Goal: Transaction & Acquisition: Purchase product/service

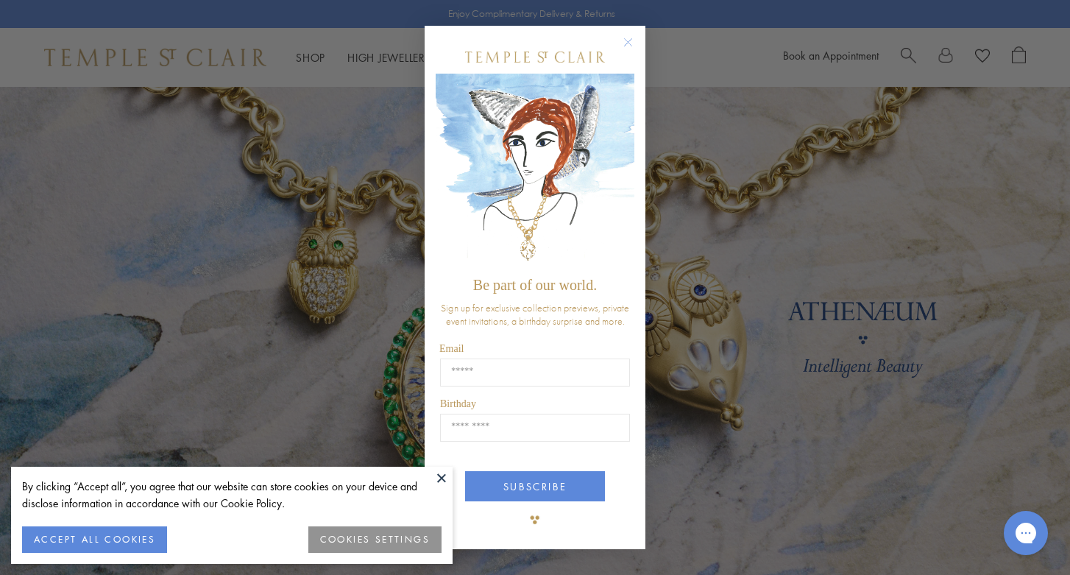
click at [188, 238] on div "Close dialog Be part of our world. Sign up for exclusive collection previews, p…" at bounding box center [535, 287] width 1070 height 575
click at [445, 480] on button at bounding box center [441, 477] width 22 height 22
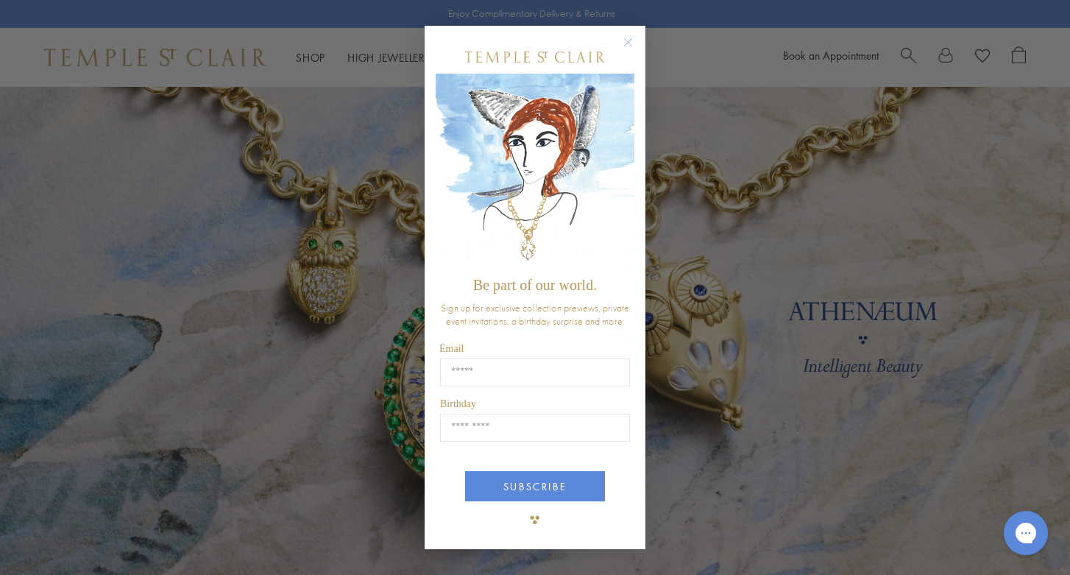
click at [629, 43] on circle "Close dialog" at bounding box center [628, 42] width 18 height 18
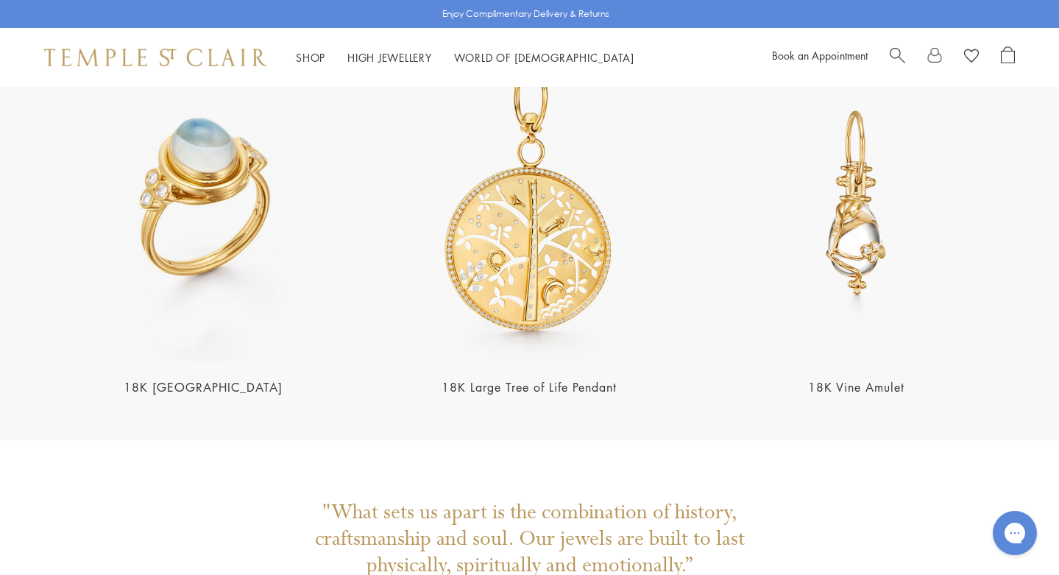
scroll to position [2957, 0]
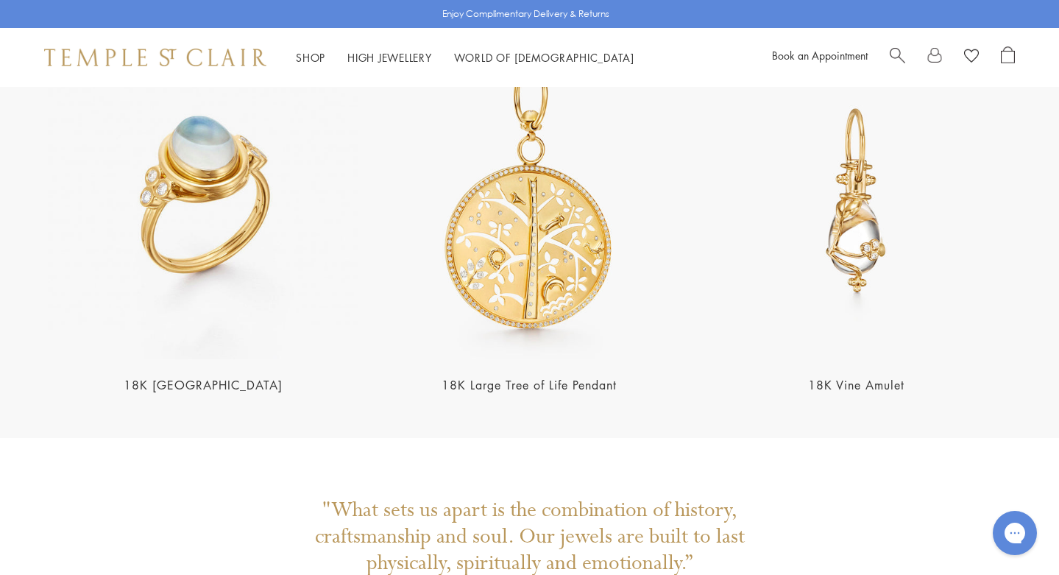
click at [544, 225] on img at bounding box center [530, 201] width 318 height 318
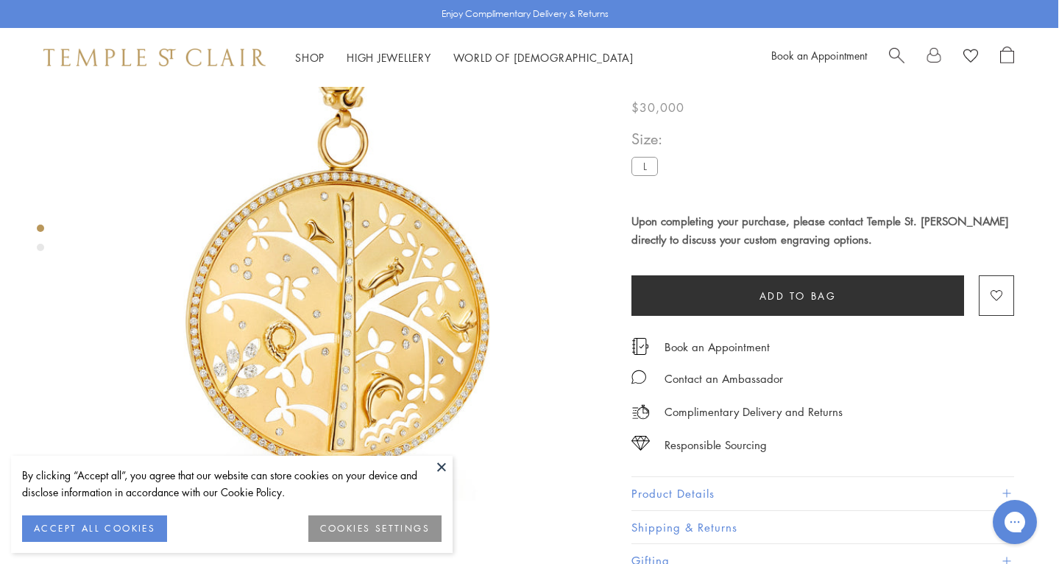
scroll to position [124, 1]
click at [436, 464] on button at bounding box center [441, 466] width 22 height 22
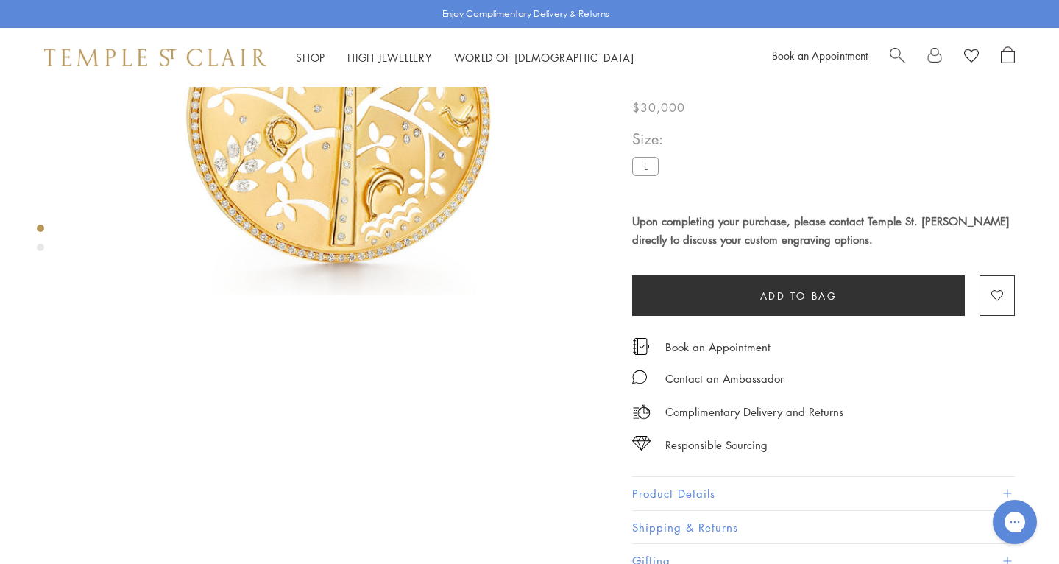
scroll to position [383, 0]
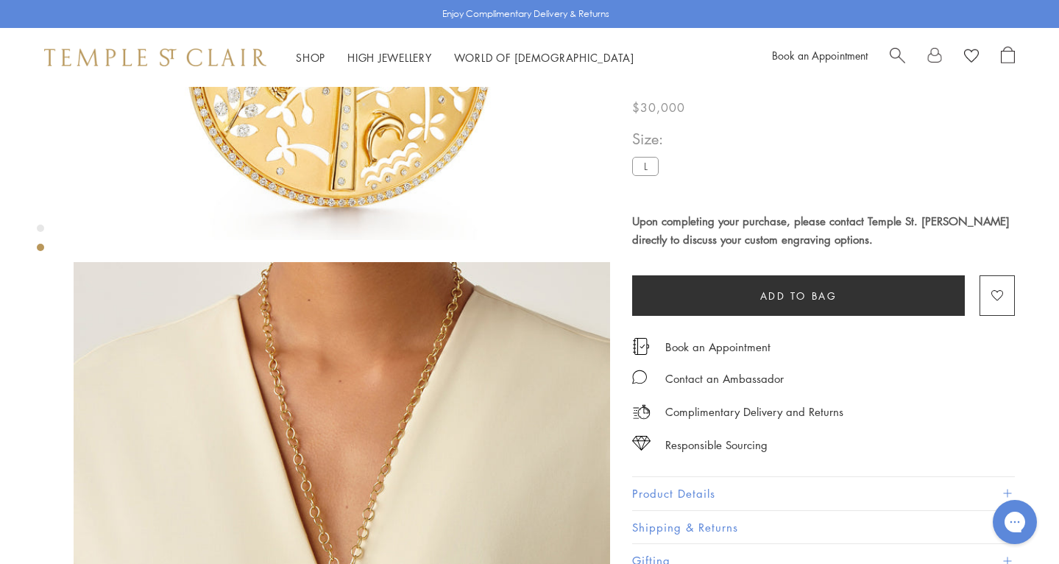
click at [656, 489] on button "Product Details" at bounding box center [823, 493] width 383 height 33
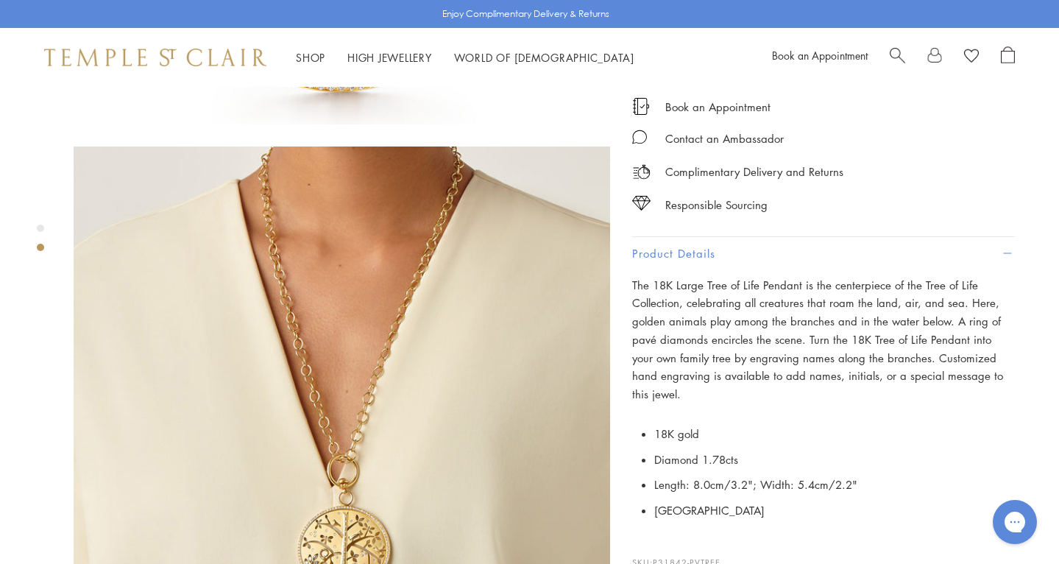
scroll to position [497, 0]
